Goal: Navigation & Orientation: Understand site structure

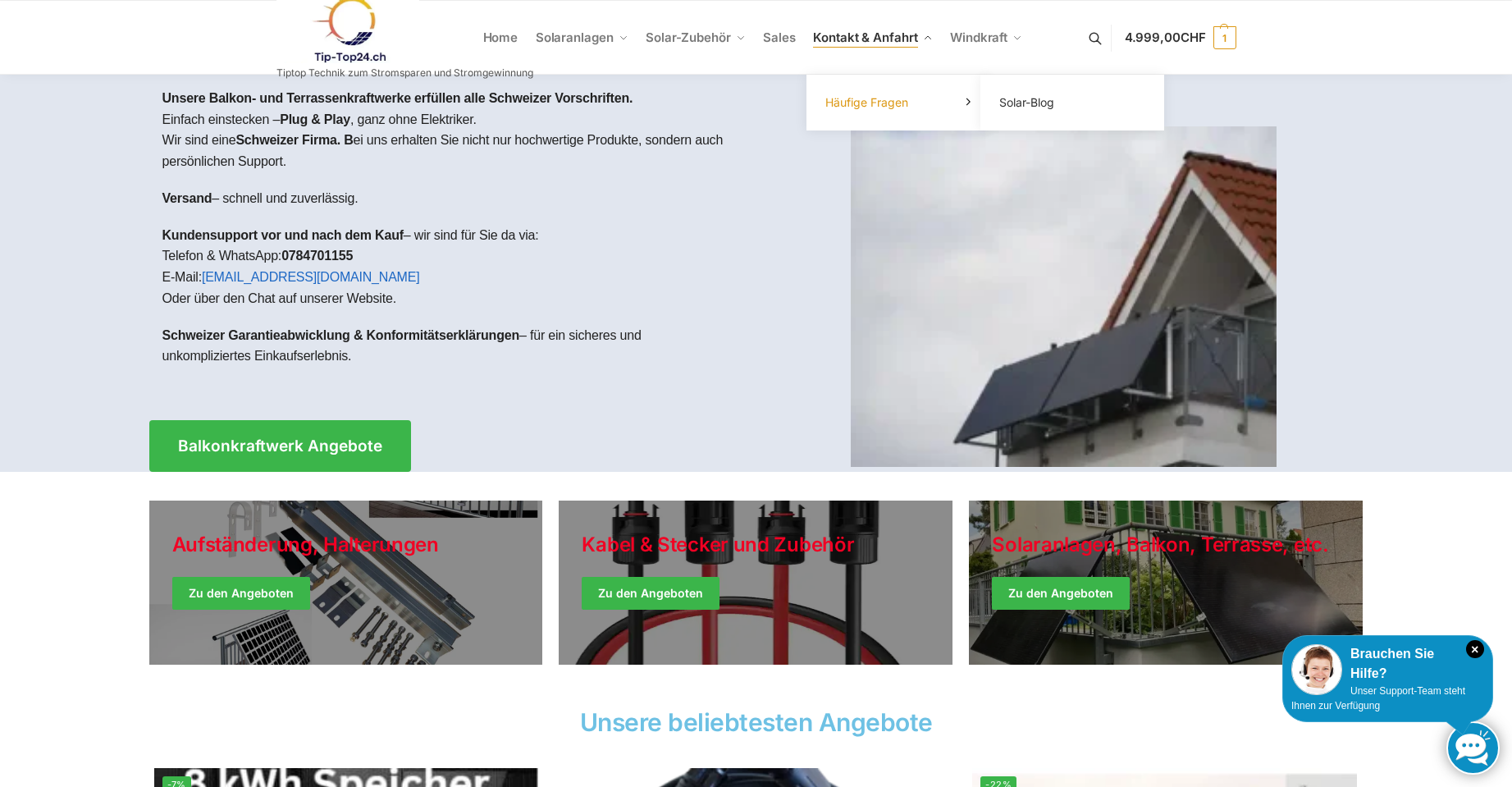
click at [873, 106] on span "Häufige Fragen" at bounding box center [867, 102] width 83 height 14
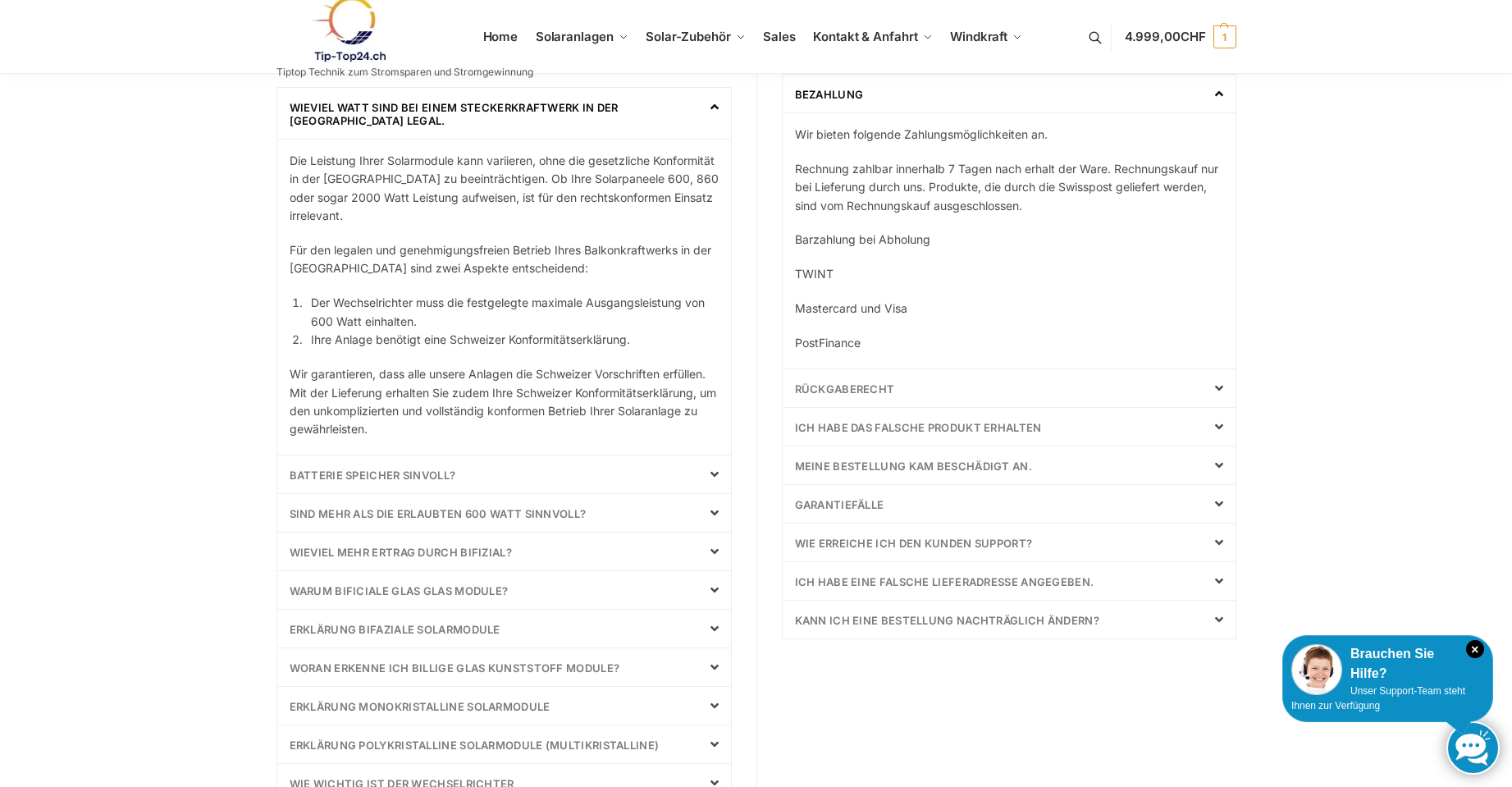
scroll to position [410, 0]
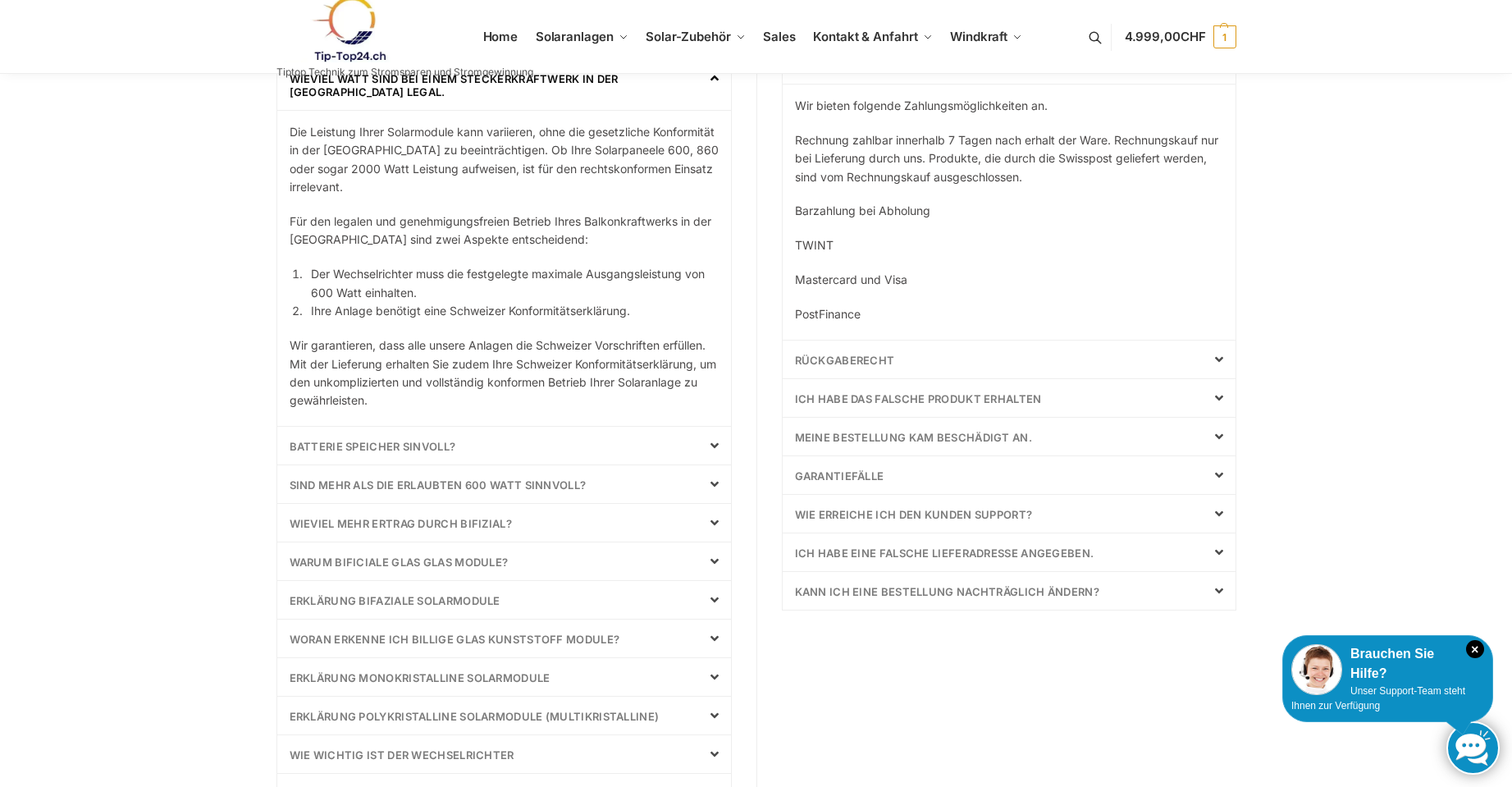
click at [714, 441] on icon at bounding box center [714, 446] width 8 height 13
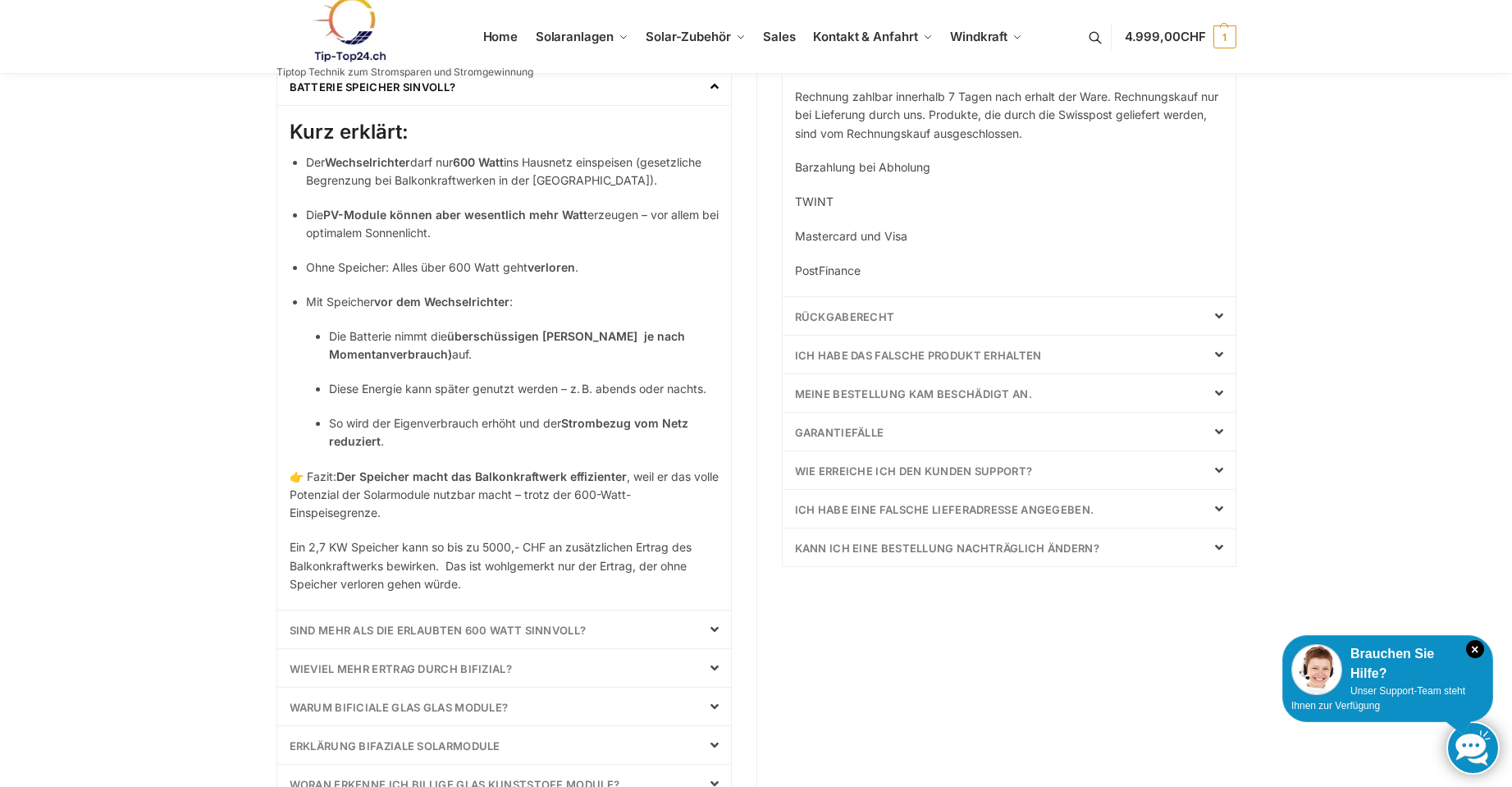
scroll to position [493, 0]
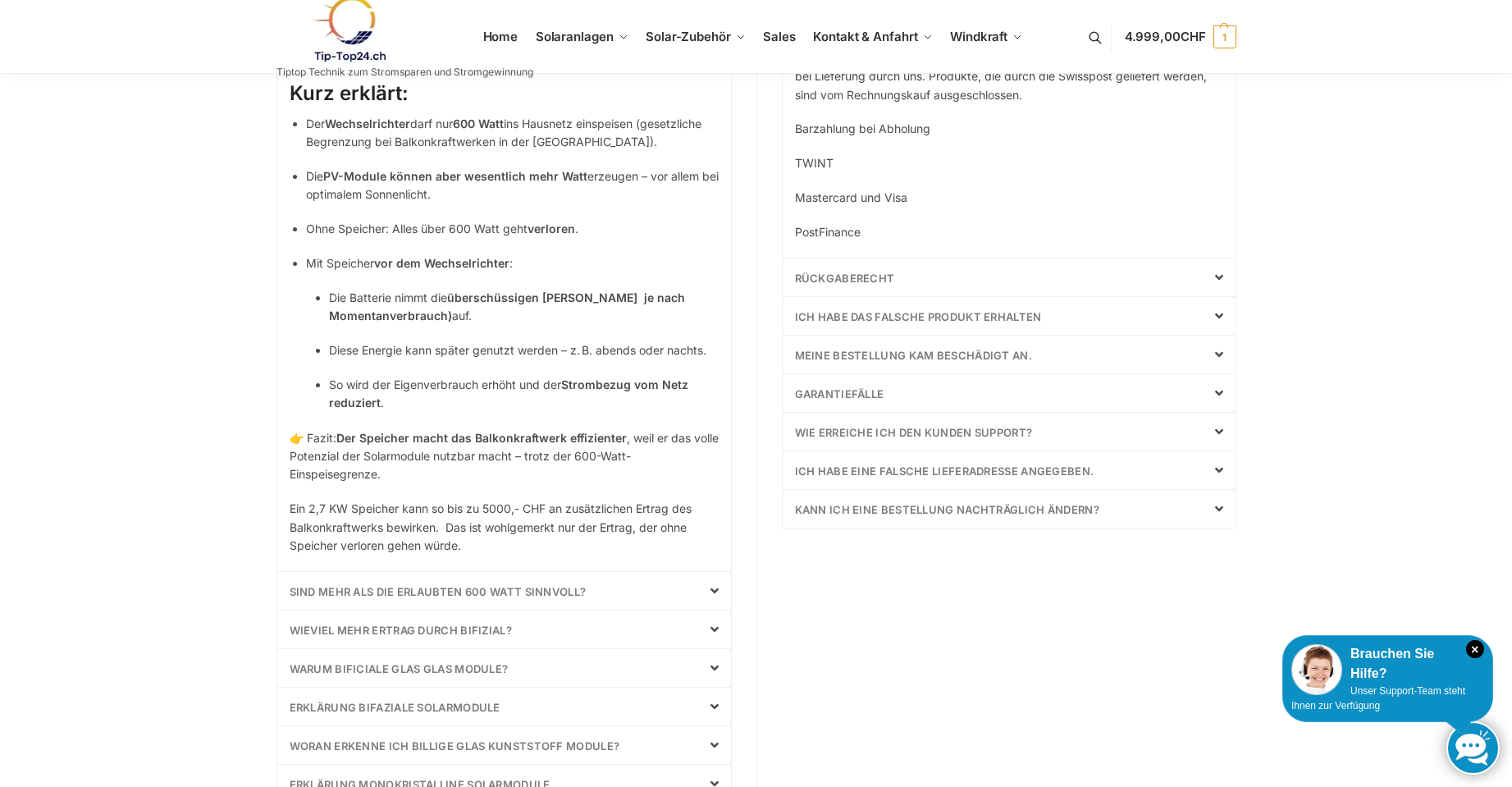
click at [714, 586] on icon at bounding box center [714, 591] width 8 height 13
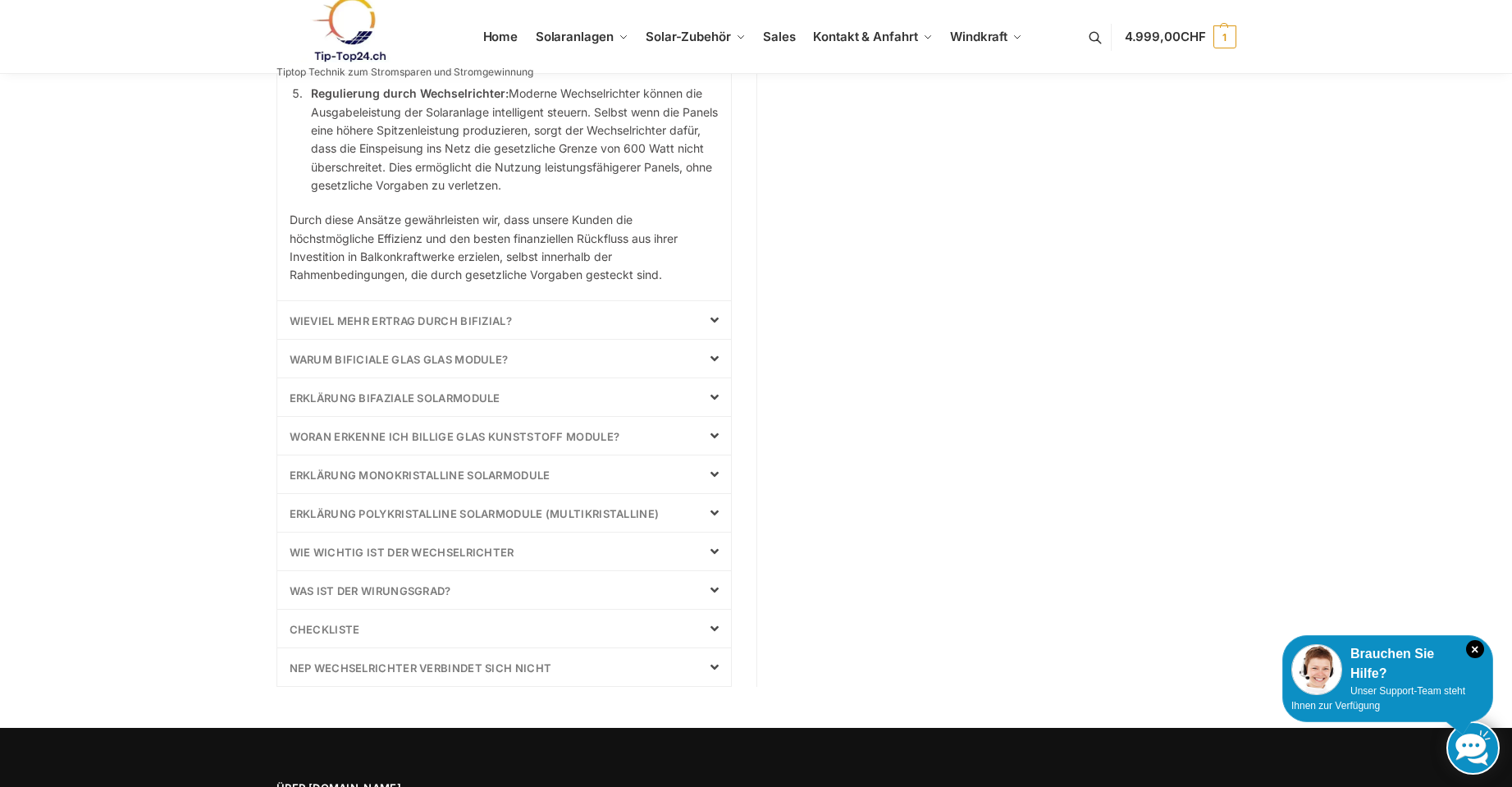
scroll to position [1149, 0]
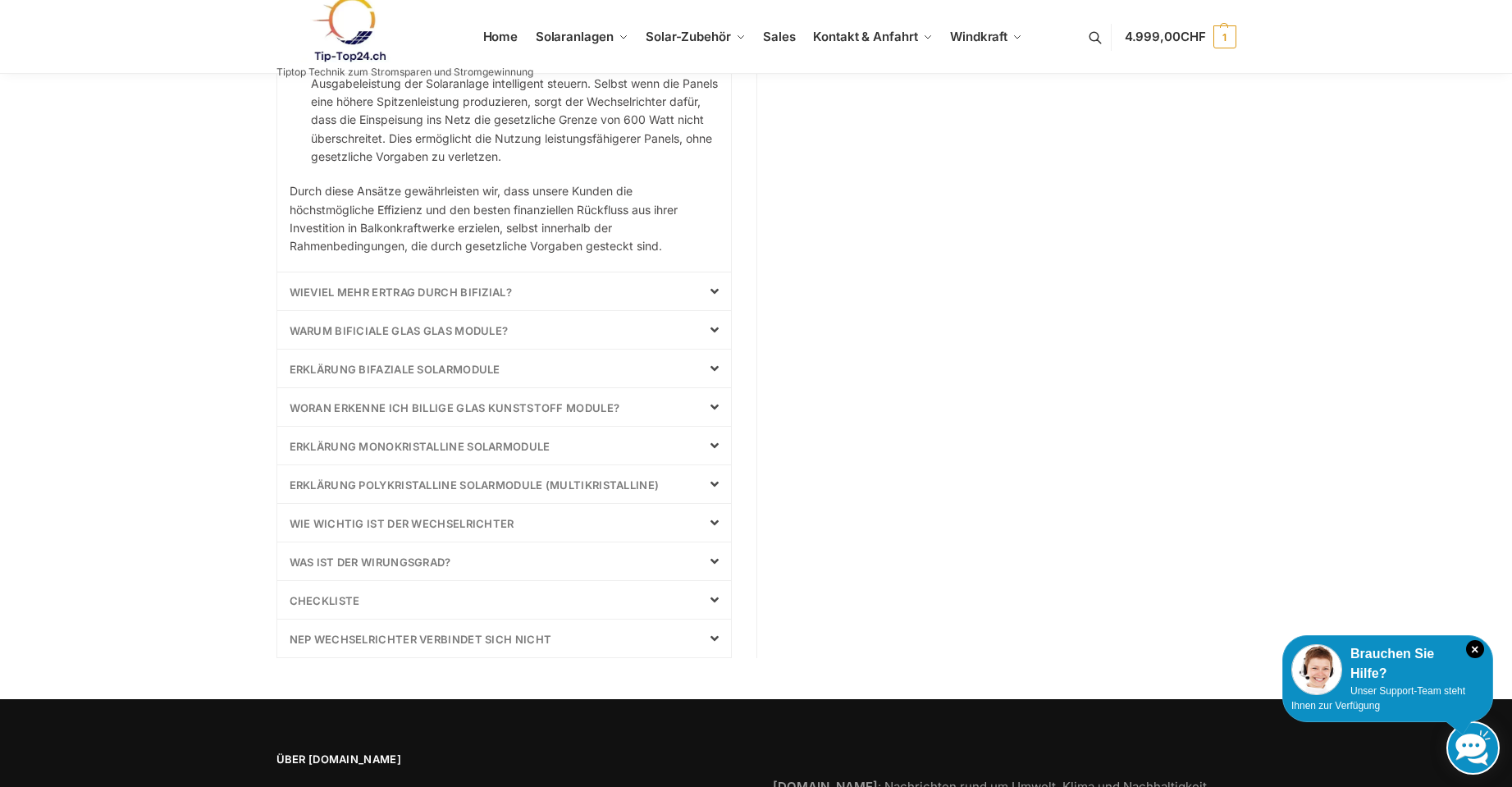
click at [717, 635] on icon at bounding box center [714, 639] width 8 height 13
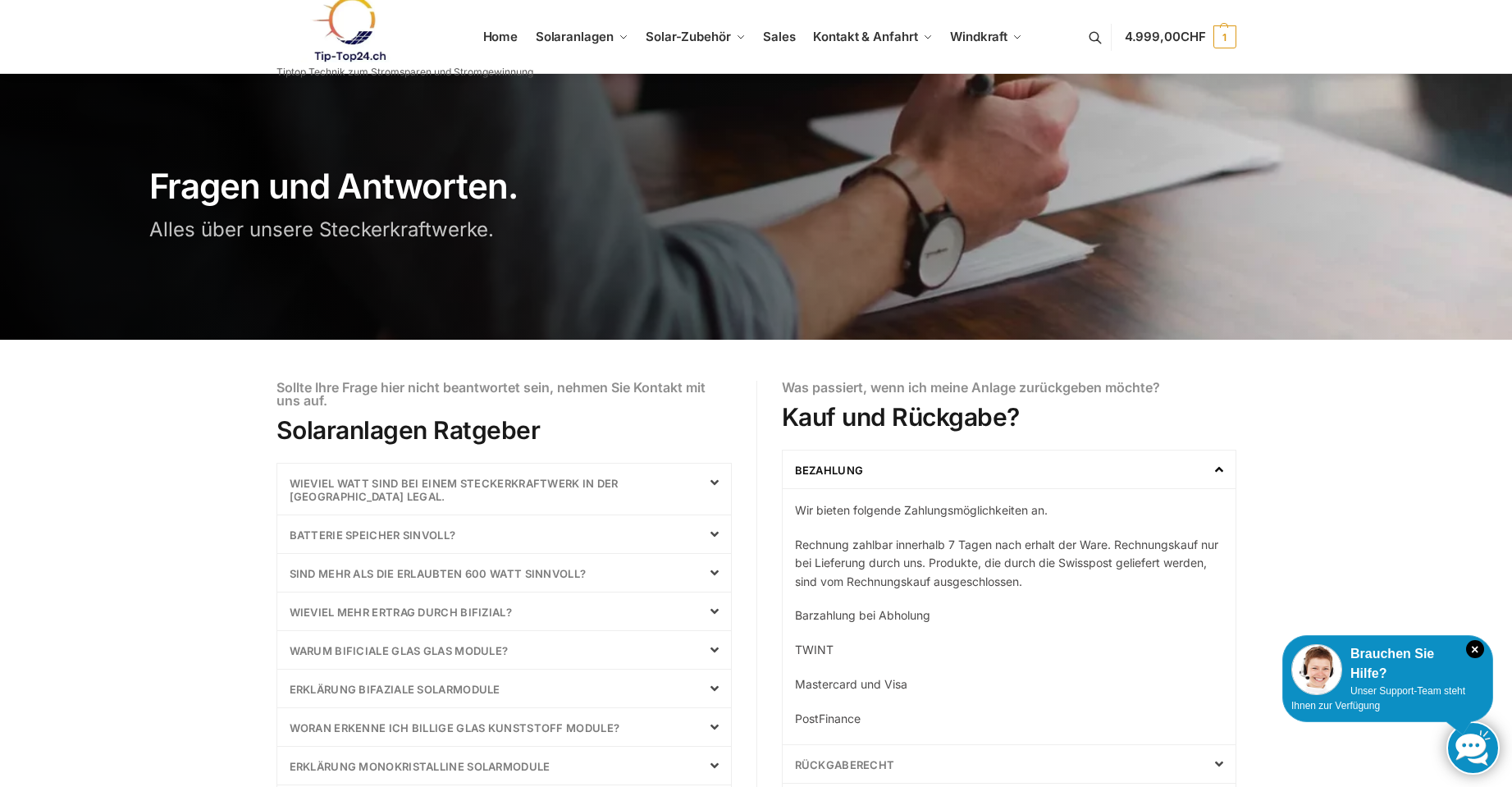
scroll to position [0, 0]
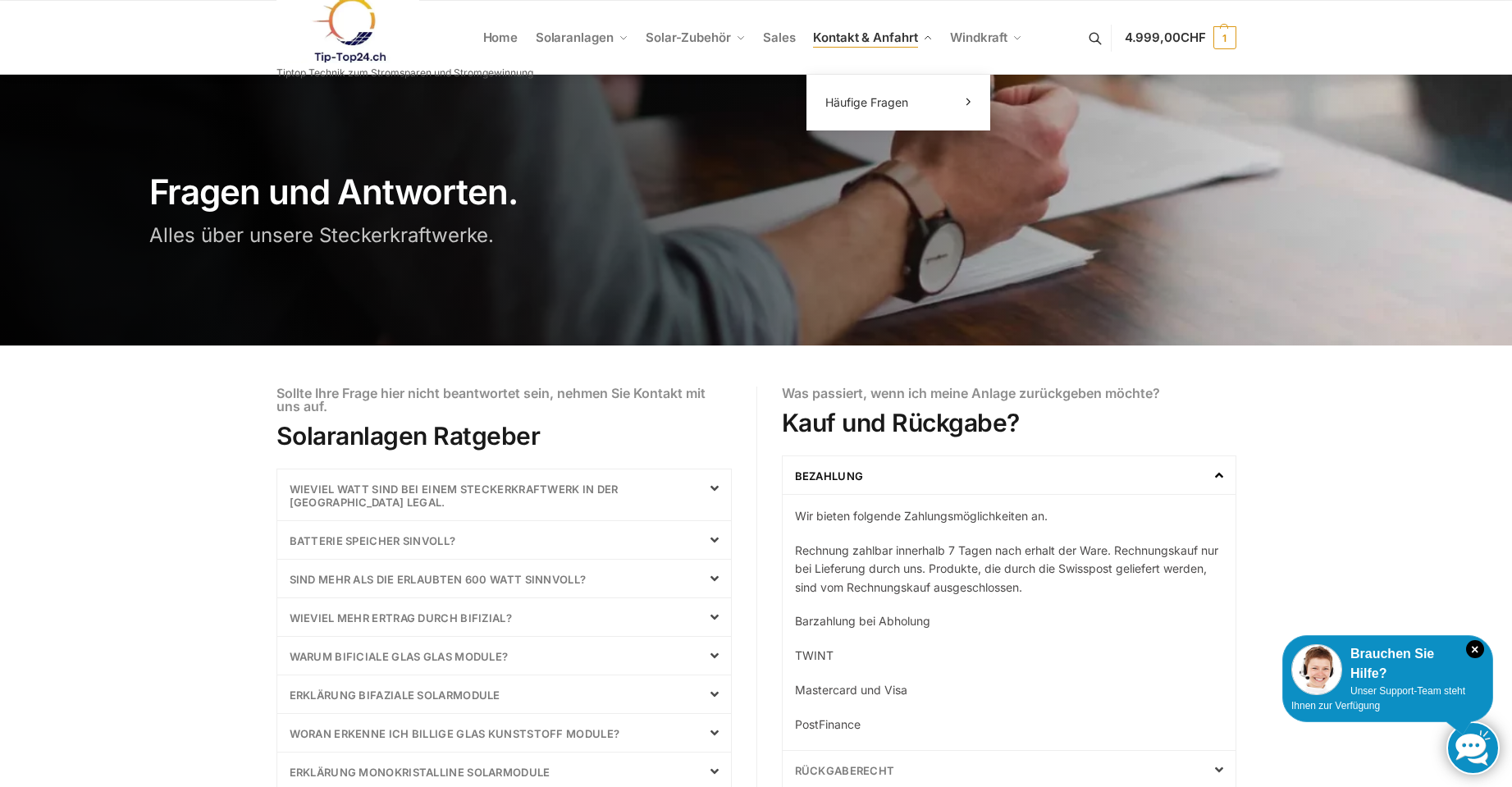
click at [873, 38] on span "Kontakt & Anfahrt" at bounding box center [866, 37] width 104 height 16
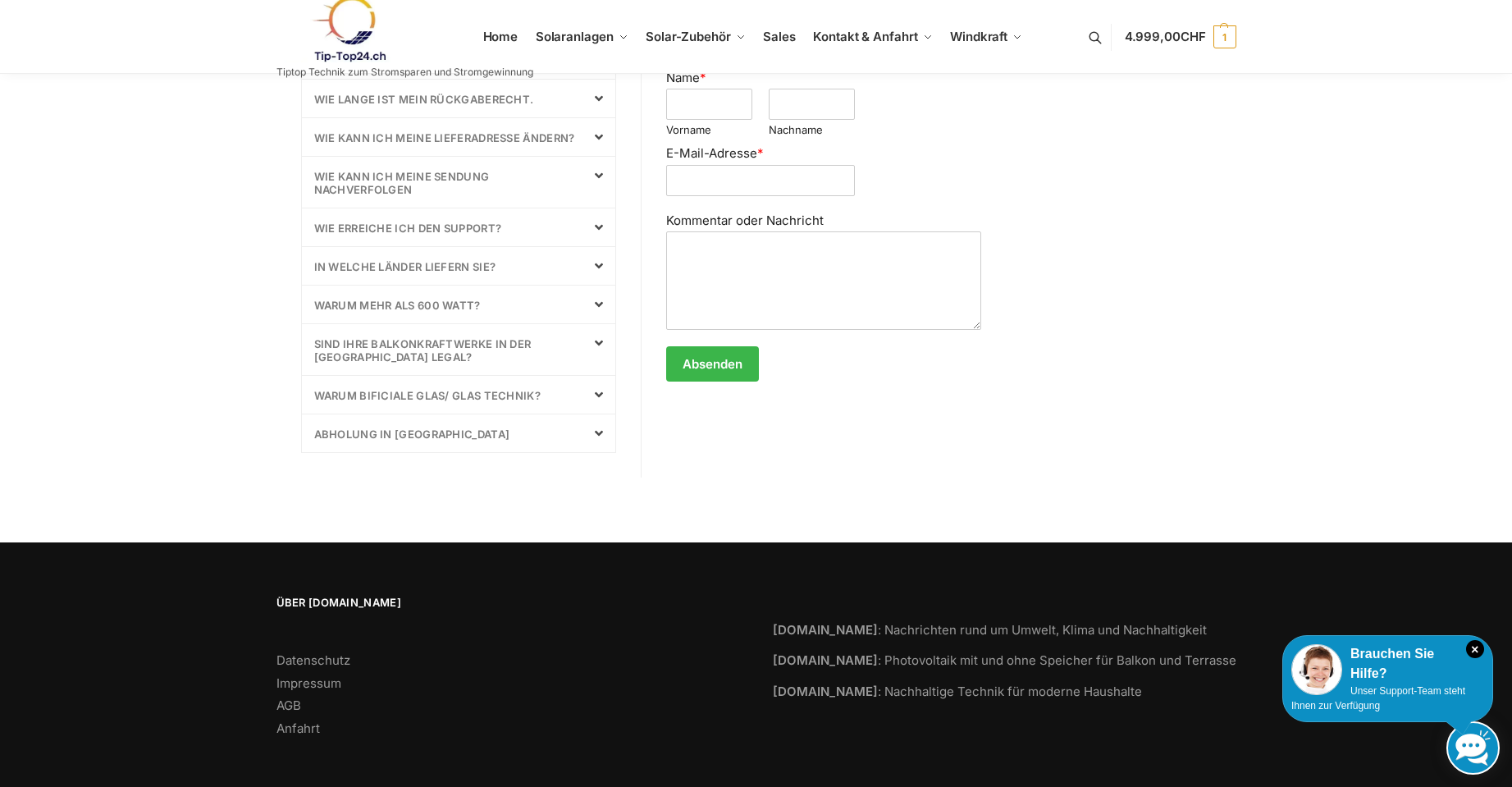
scroll to position [848, 0]
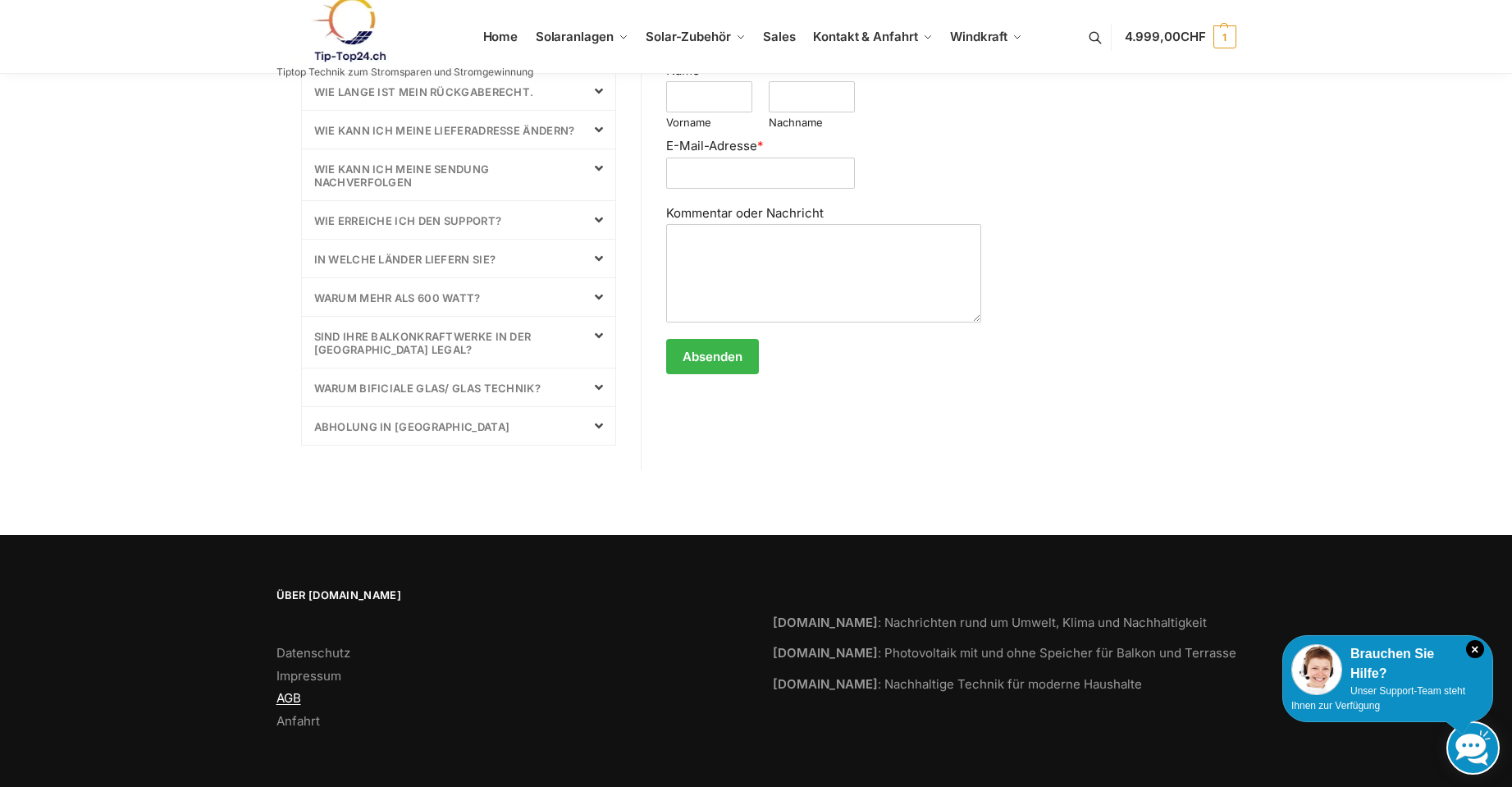
click at [296, 700] on link "AGB" at bounding box center [288, 698] width 24 height 16
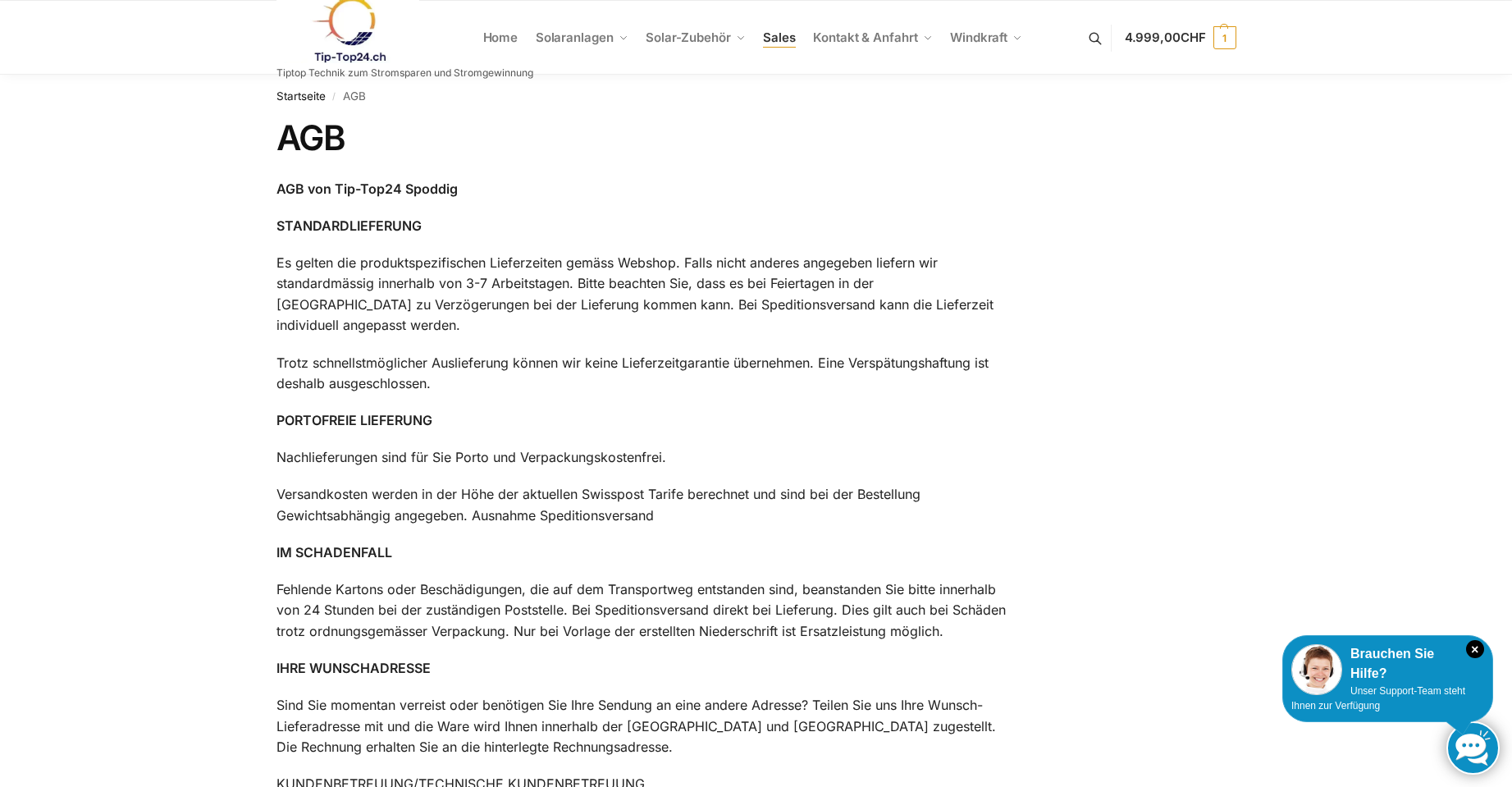
click at [779, 40] on span "Sales" at bounding box center [779, 37] width 33 height 16
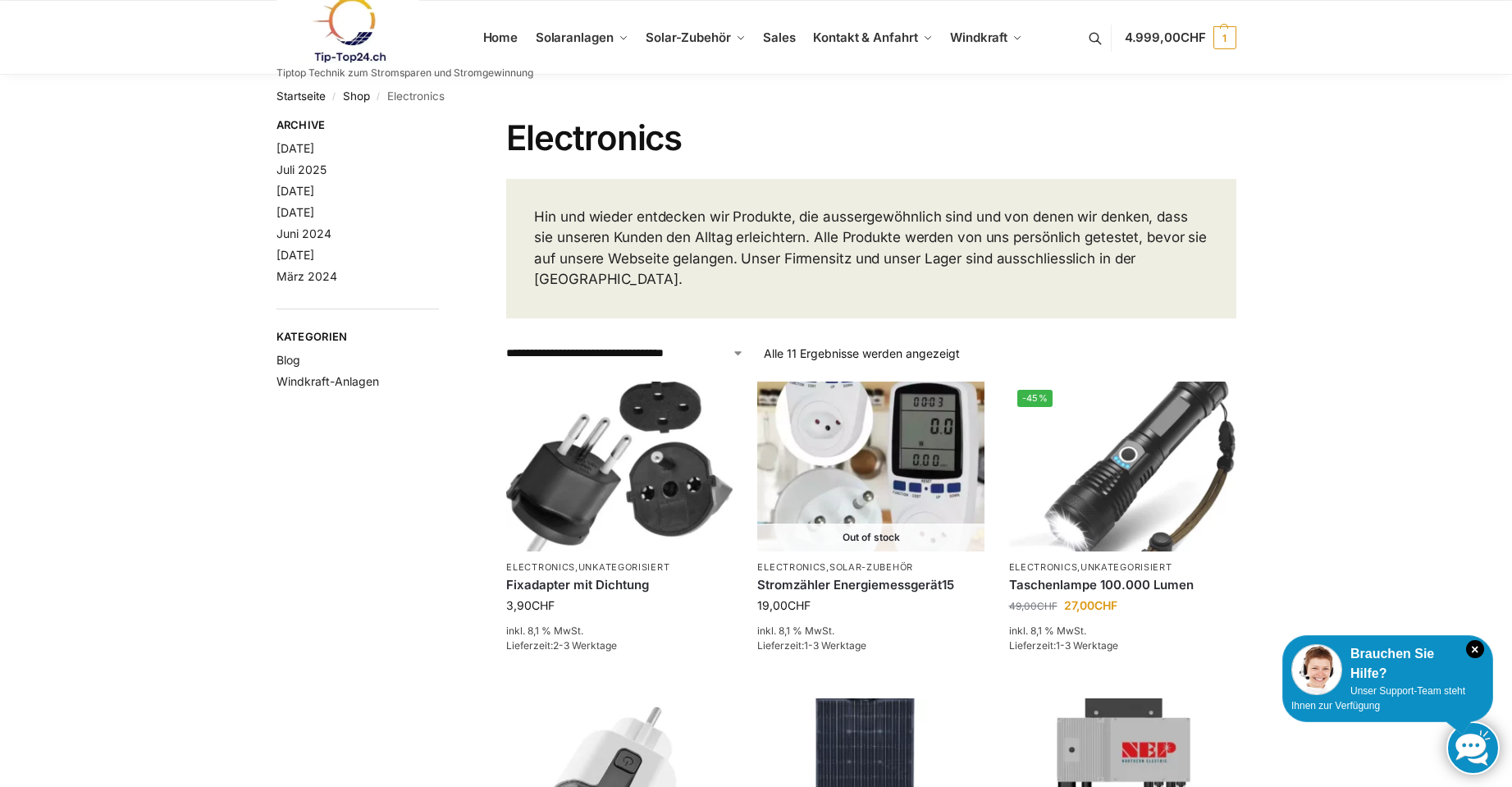
click at [492, 40] on link at bounding box center [405, 29] width 257 height 66
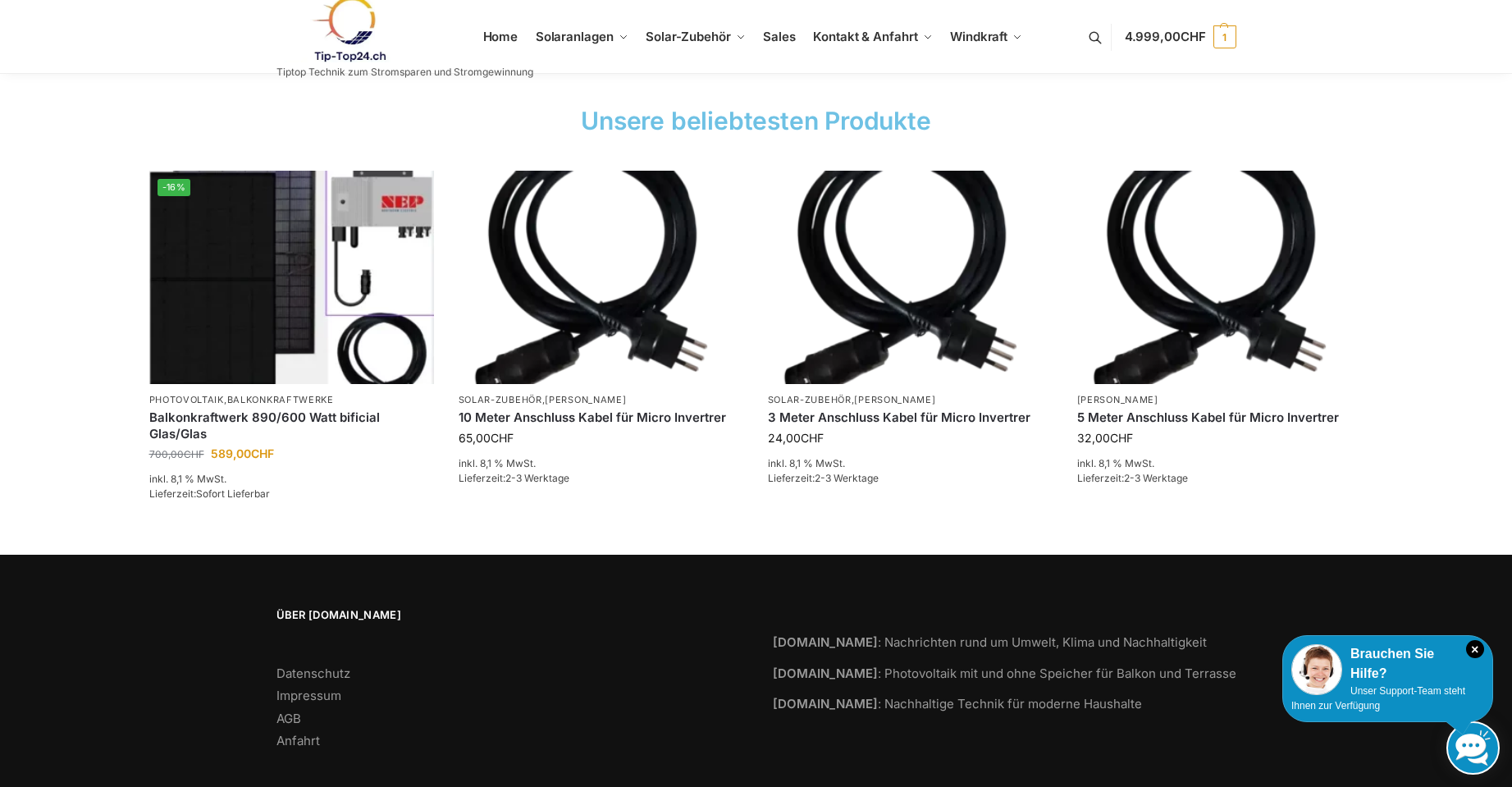
scroll to position [2443, 0]
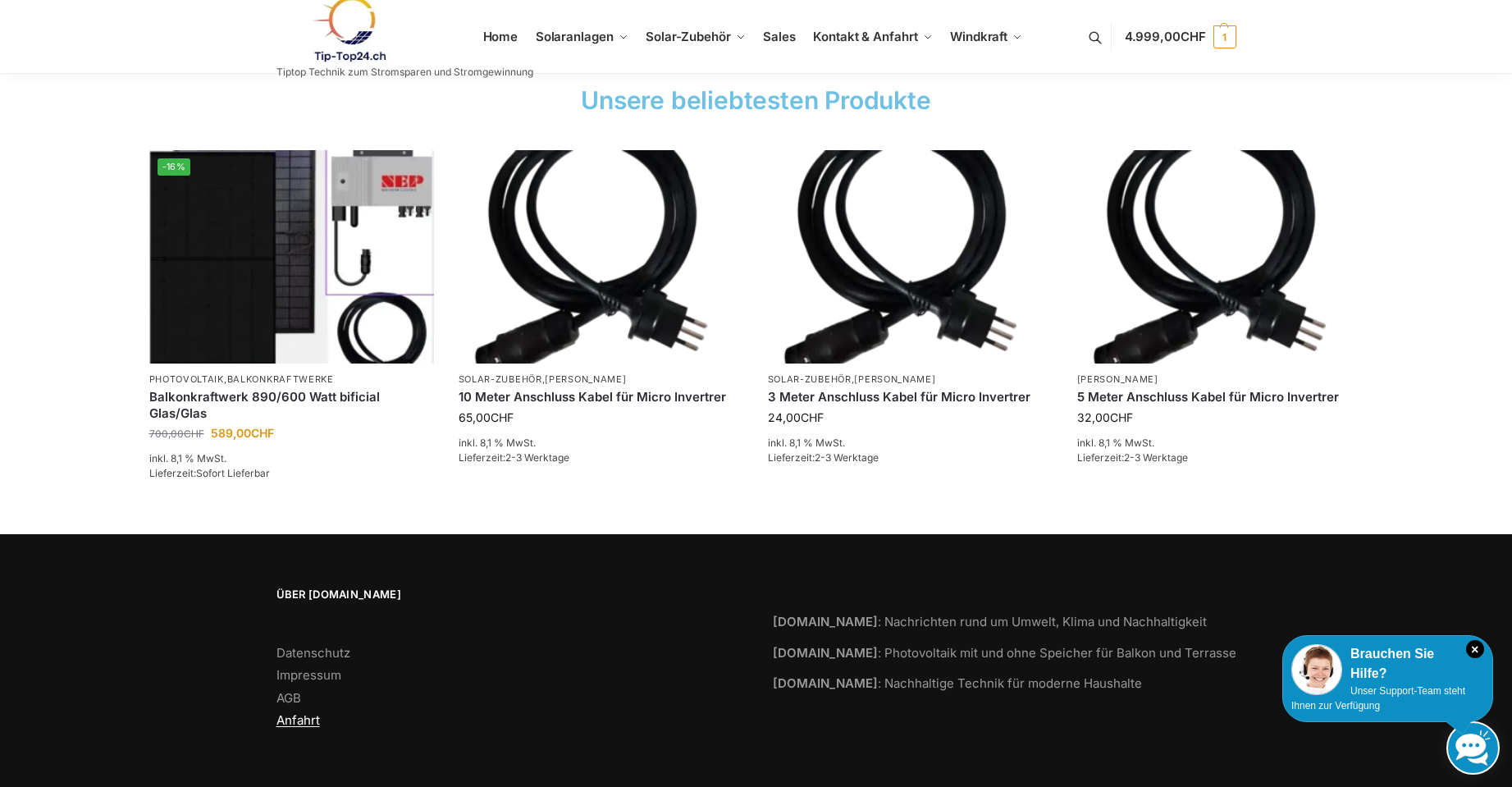
click at [301, 719] on link "Anfahrt" at bounding box center [298, 720] width 44 height 16
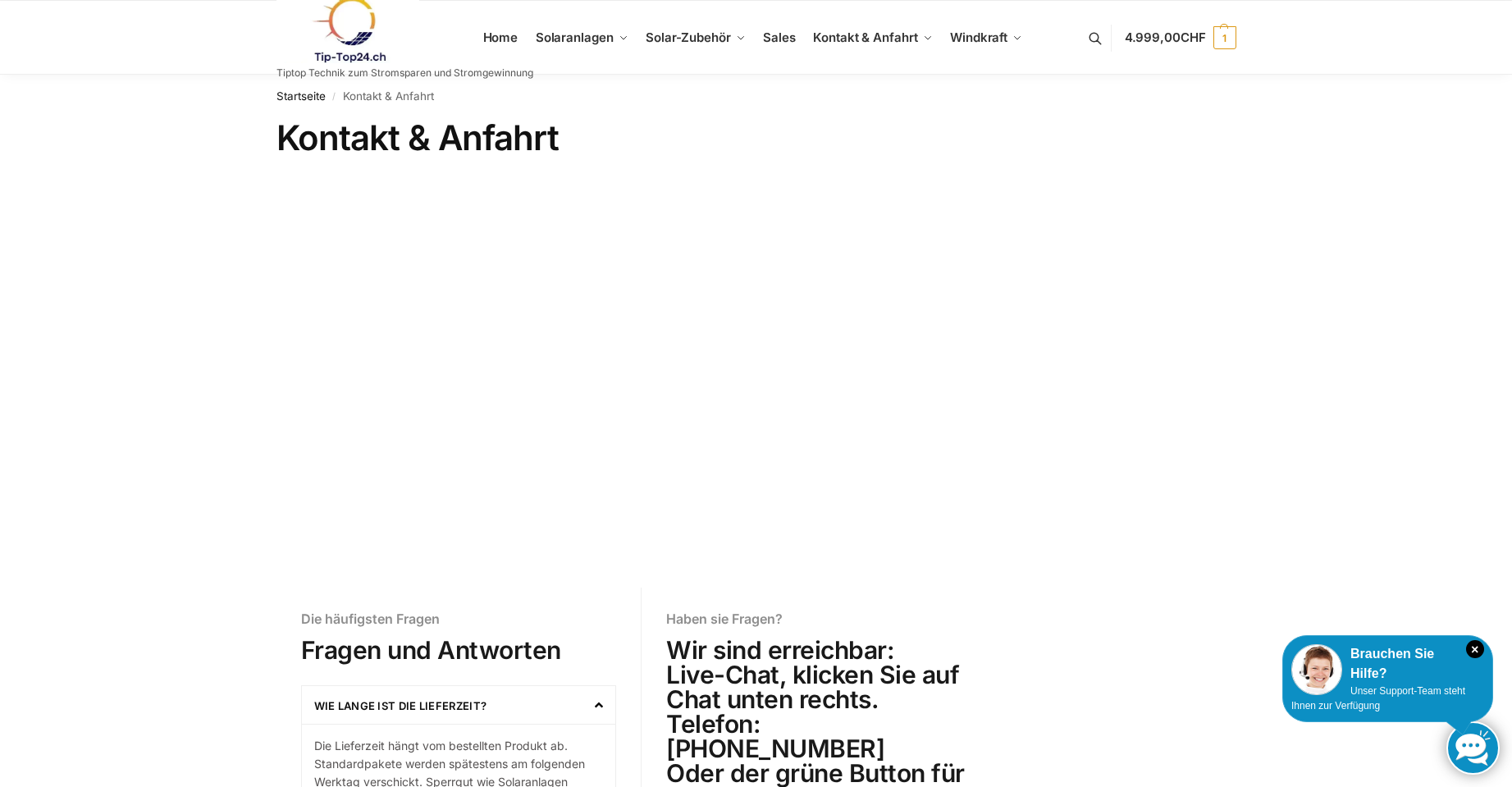
click at [503, 44] on link at bounding box center [405, 29] width 257 height 66
